Goal: Check status

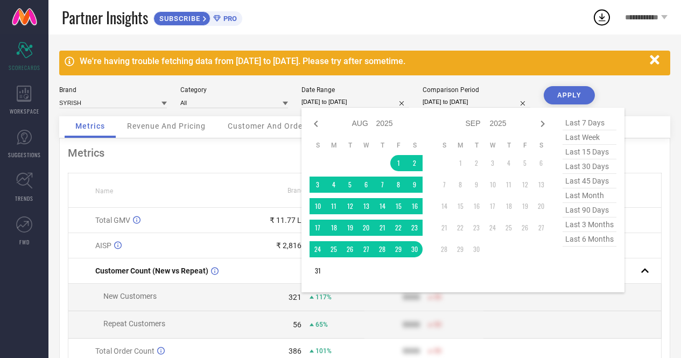
select select "7"
select select "2025"
select select "8"
select select "2025"
click at [368, 101] on input "[DATE] to [DATE]" at bounding box center [355, 101] width 108 height 11
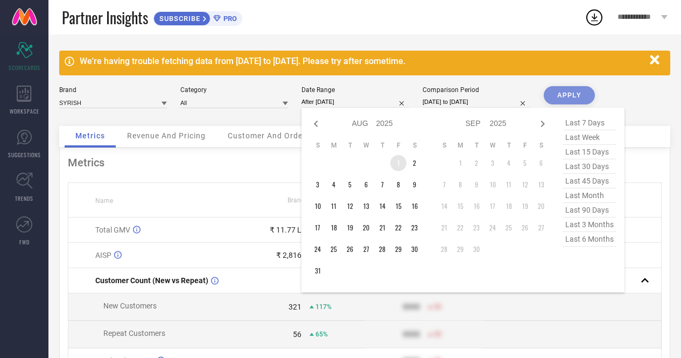
click at [398, 165] on td "1" at bounding box center [398, 163] width 16 height 16
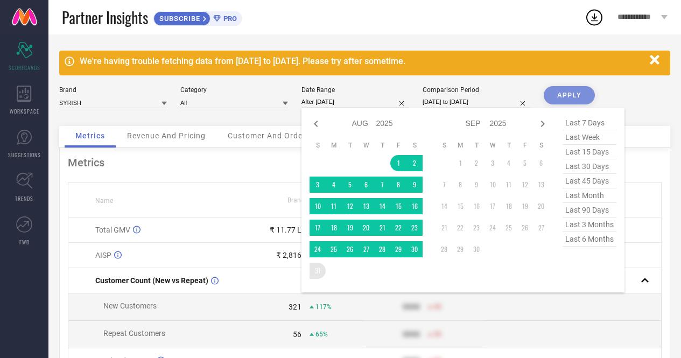
type input "[DATE] to [DATE]"
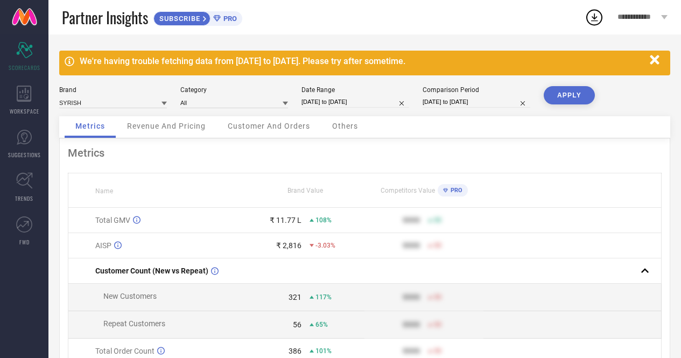
click at [564, 95] on button "APPLY" at bounding box center [569, 95] width 51 height 18
select select "6"
select select "2025"
select select "7"
select select "2025"
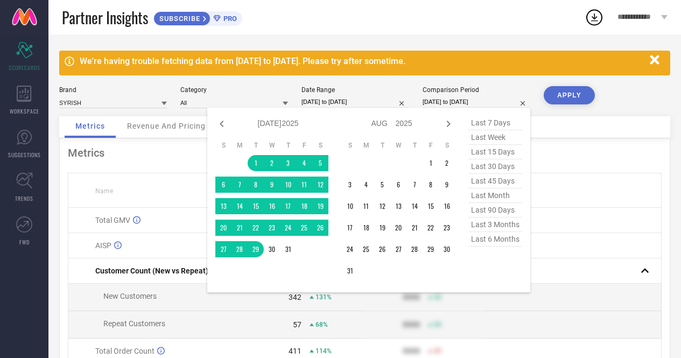
click at [434, 99] on input "[DATE] to [DATE]" at bounding box center [477, 101] width 108 height 11
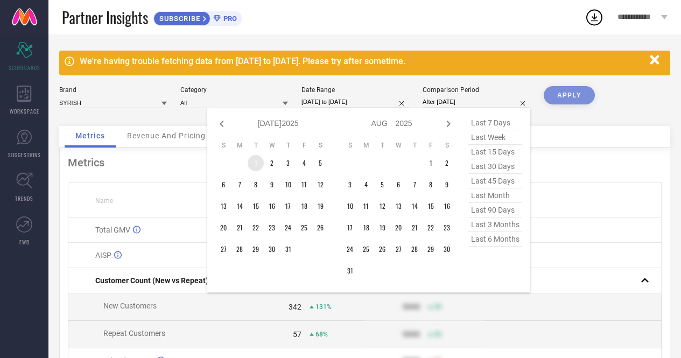
click at [261, 163] on td "1" at bounding box center [256, 163] width 16 height 16
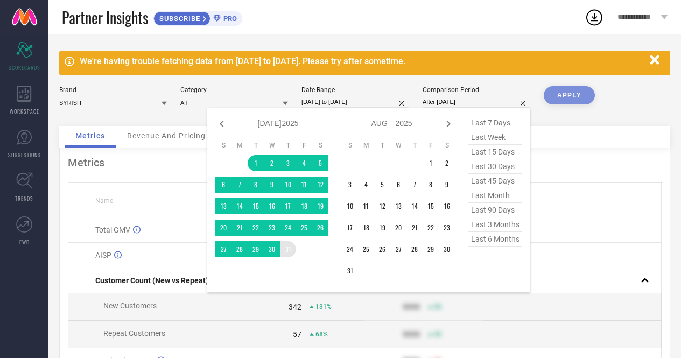
type input "[DATE] to [DATE]"
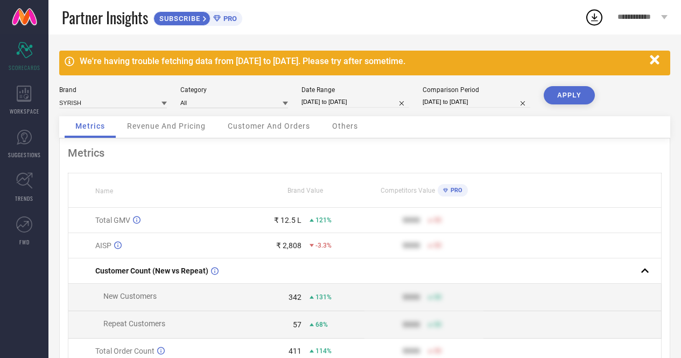
click at [568, 97] on button "APPLY" at bounding box center [569, 95] width 51 height 18
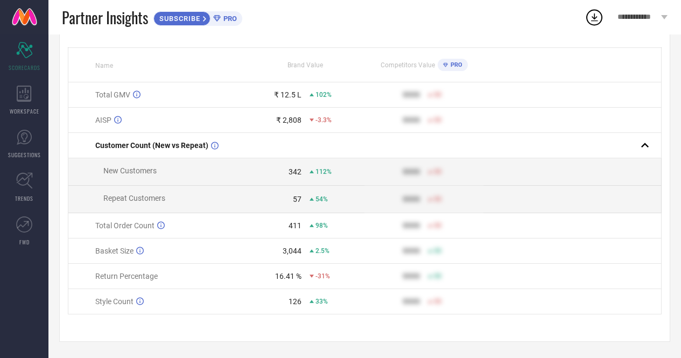
scroll to position [132, 0]
